Goal: Information Seeking & Learning: Learn about a topic

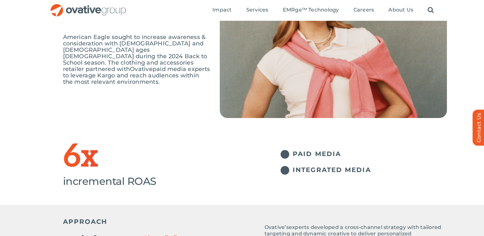
scroll to position [99, 0]
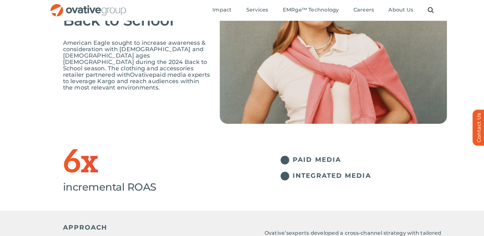
drag, startPoint x: 118, startPoint y: 67, endPoint x: 114, endPoint y: 79, distance: 12.1
click at [114, 79] on p "American Eagle sought to increase awareness & consideration with males and fema…" at bounding box center [136, 65] width 147 height 51
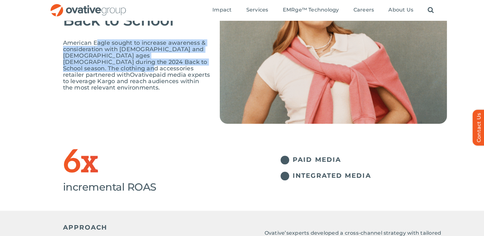
drag, startPoint x: 96, startPoint y: 43, endPoint x: 197, endPoint y: 60, distance: 102.8
click at [197, 60] on span "American Eagle sought to increase awareness & consideration with males and fema…" at bounding box center [135, 58] width 144 height 39
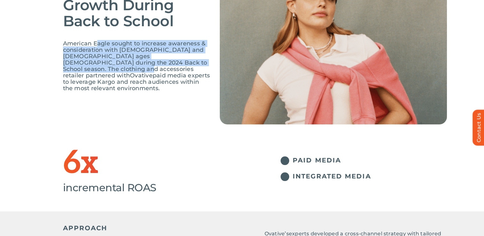
scroll to position [0, 0]
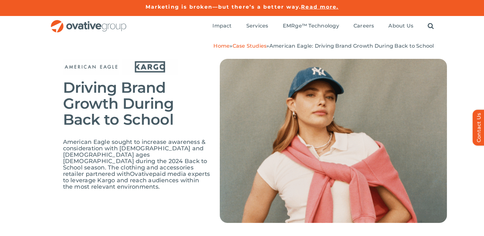
click at [186, 193] on div "Driving Brand Growth During Back to School American Eagle sought to increase aw…" at bounding box center [255, 150] width 384 height 183
click at [302, 100] on img at bounding box center [333, 141] width 227 height 164
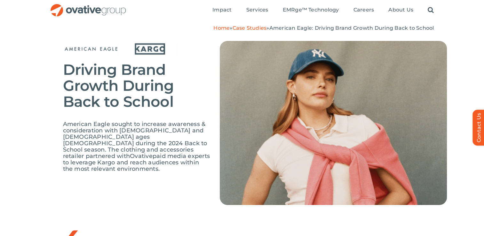
scroll to position [18, 0]
drag, startPoint x: 161, startPoint y: 126, endPoint x: 175, endPoint y: 163, distance: 39.5
click at [175, 163] on p "American Eagle sought to increase awareness & consideration with males and fema…" at bounding box center [136, 146] width 147 height 51
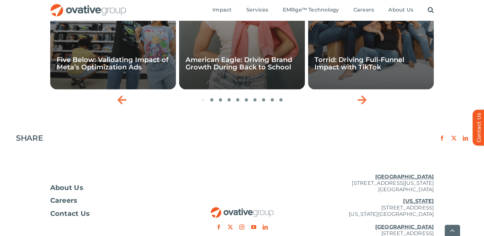
scroll to position [1007, 0]
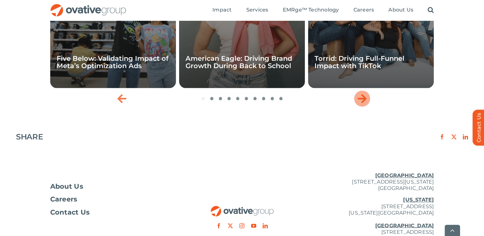
click at [365, 93] on icon "Next slide" at bounding box center [361, 98] width 9 height 10
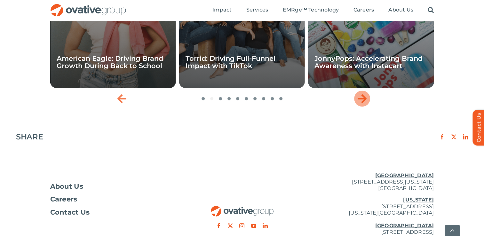
click at [365, 93] on icon "Next slide" at bounding box center [361, 98] width 9 height 10
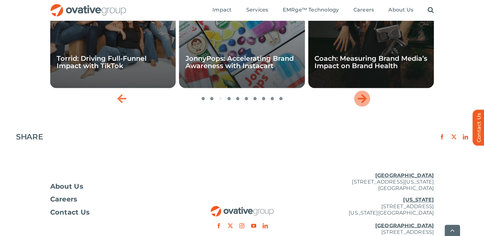
click at [365, 93] on icon "Next slide" at bounding box center [361, 98] width 9 height 10
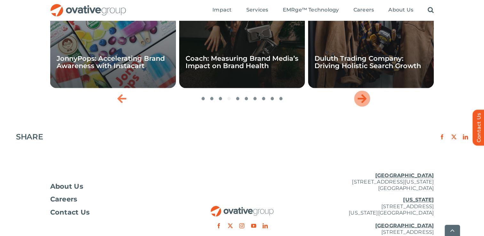
click at [365, 93] on icon "Next slide" at bounding box center [361, 98] width 9 height 10
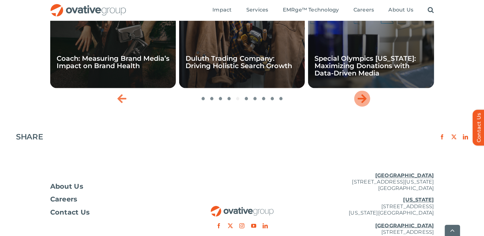
click at [365, 93] on icon "Next slide" at bounding box center [361, 98] width 9 height 10
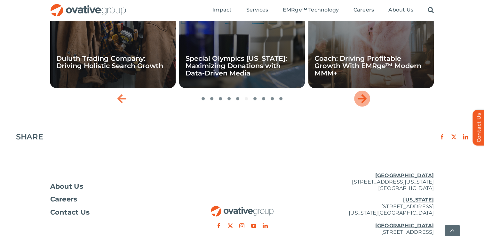
click at [365, 93] on icon "Next slide" at bounding box center [361, 98] width 9 height 10
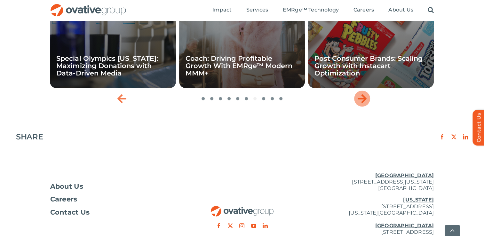
click at [365, 93] on icon "Next slide" at bounding box center [361, 98] width 9 height 10
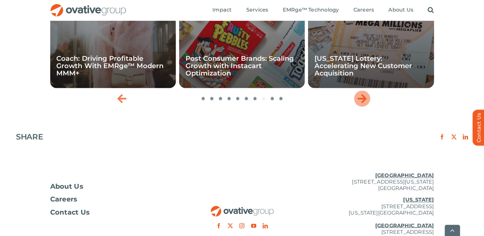
click at [365, 93] on icon "Next slide" at bounding box center [361, 98] width 9 height 10
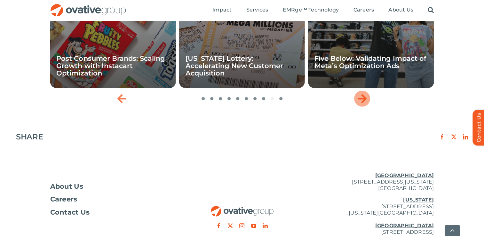
click at [365, 93] on icon "Next slide" at bounding box center [361, 98] width 9 height 10
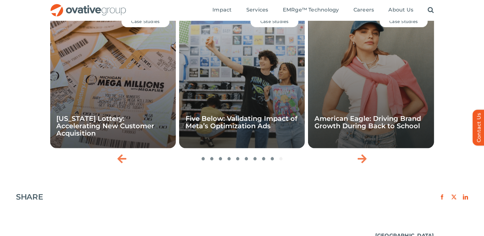
scroll to position [935, 0]
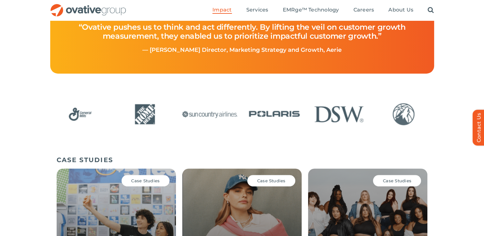
scroll to position [305, 0]
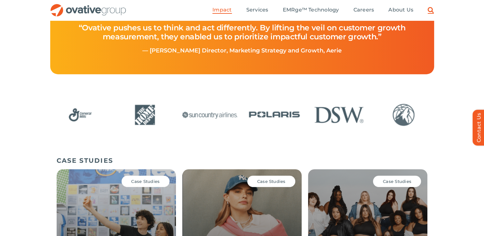
click at [429, 9] on link "Search" at bounding box center [431, 10] width 6 height 7
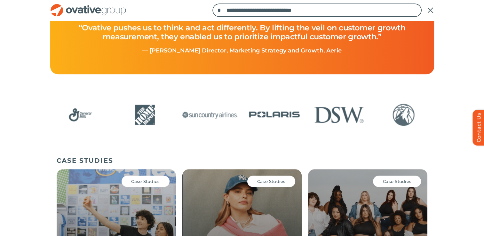
click at [324, 13] on input "**********" at bounding box center [316, 10] width 209 height 13
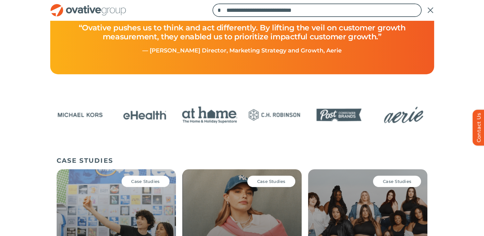
click at [212, 4] on input "*" at bounding box center [218, 10] width 13 height 13
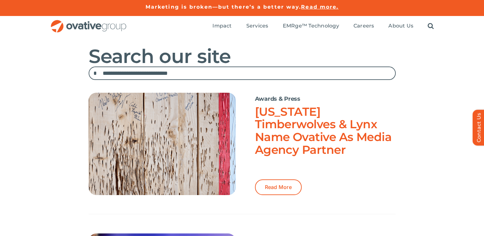
click at [281, 114] on link "[US_STATE] Timberwolves & Lynx Name Ovative As Media Agency Partner" at bounding box center [323, 131] width 137 height 52
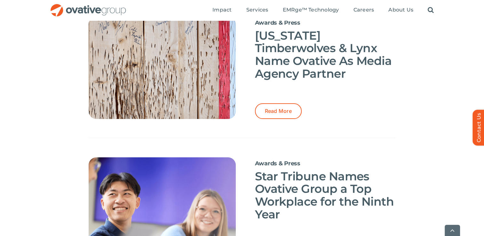
scroll to position [81, 0]
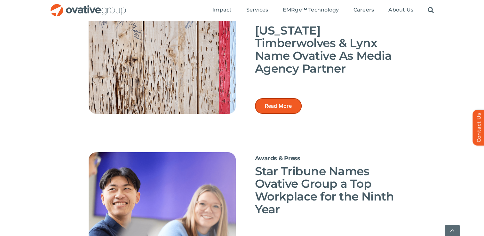
click at [283, 109] on link "Read More" at bounding box center [278, 106] width 47 height 16
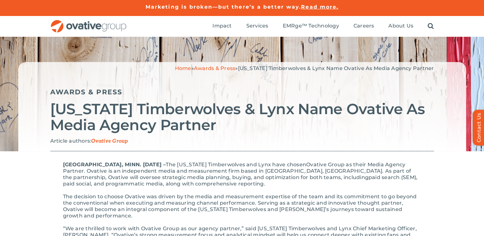
click at [191, 144] on p "Article authors: Ovative Group" at bounding box center [242, 141] width 384 height 7
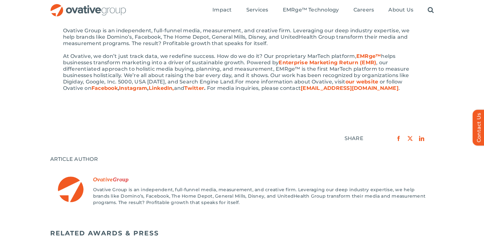
scroll to position [316, 0]
